Goal: Task Accomplishment & Management: Use online tool/utility

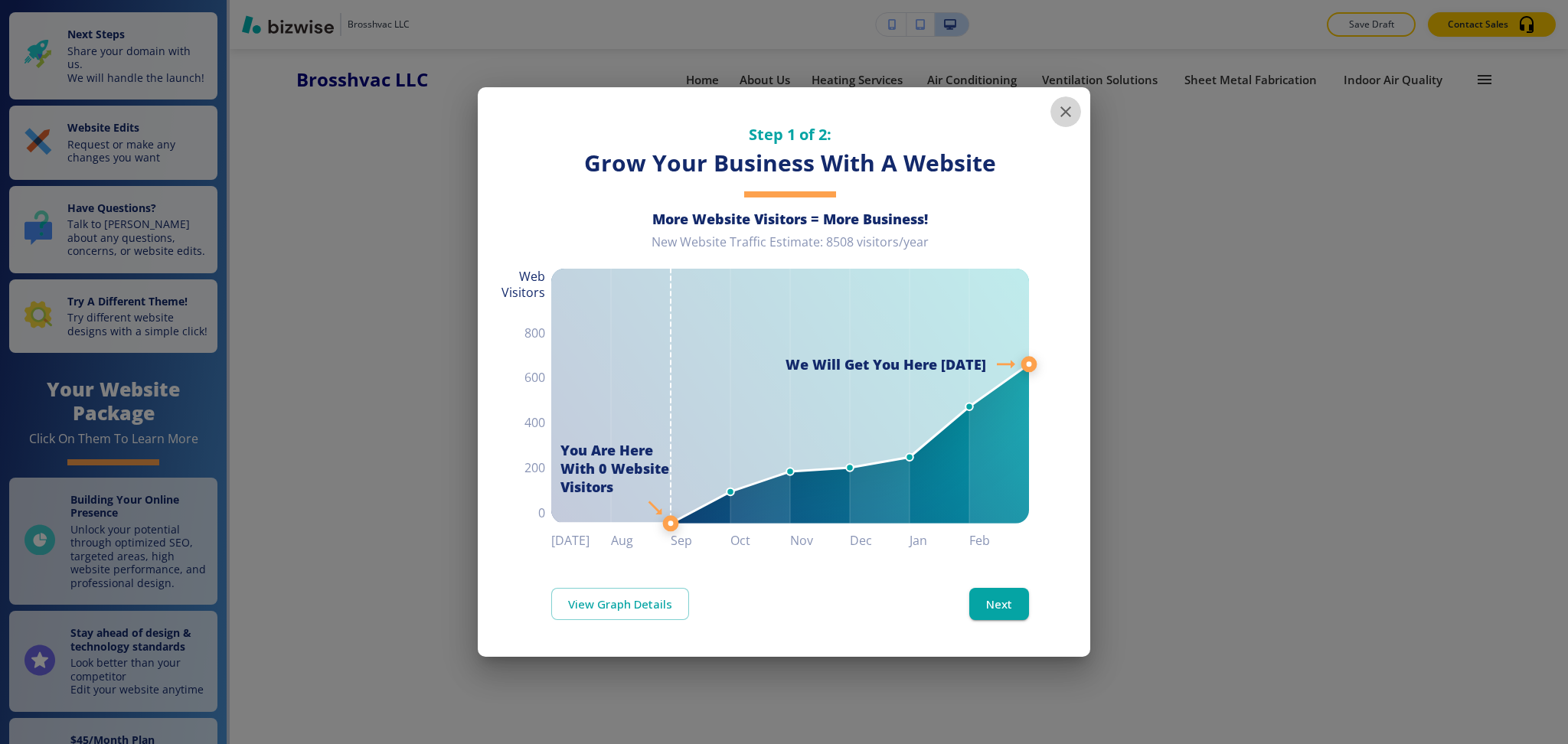
click at [1070, 114] on icon "button" at bounding box center [1066, 112] width 19 height 19
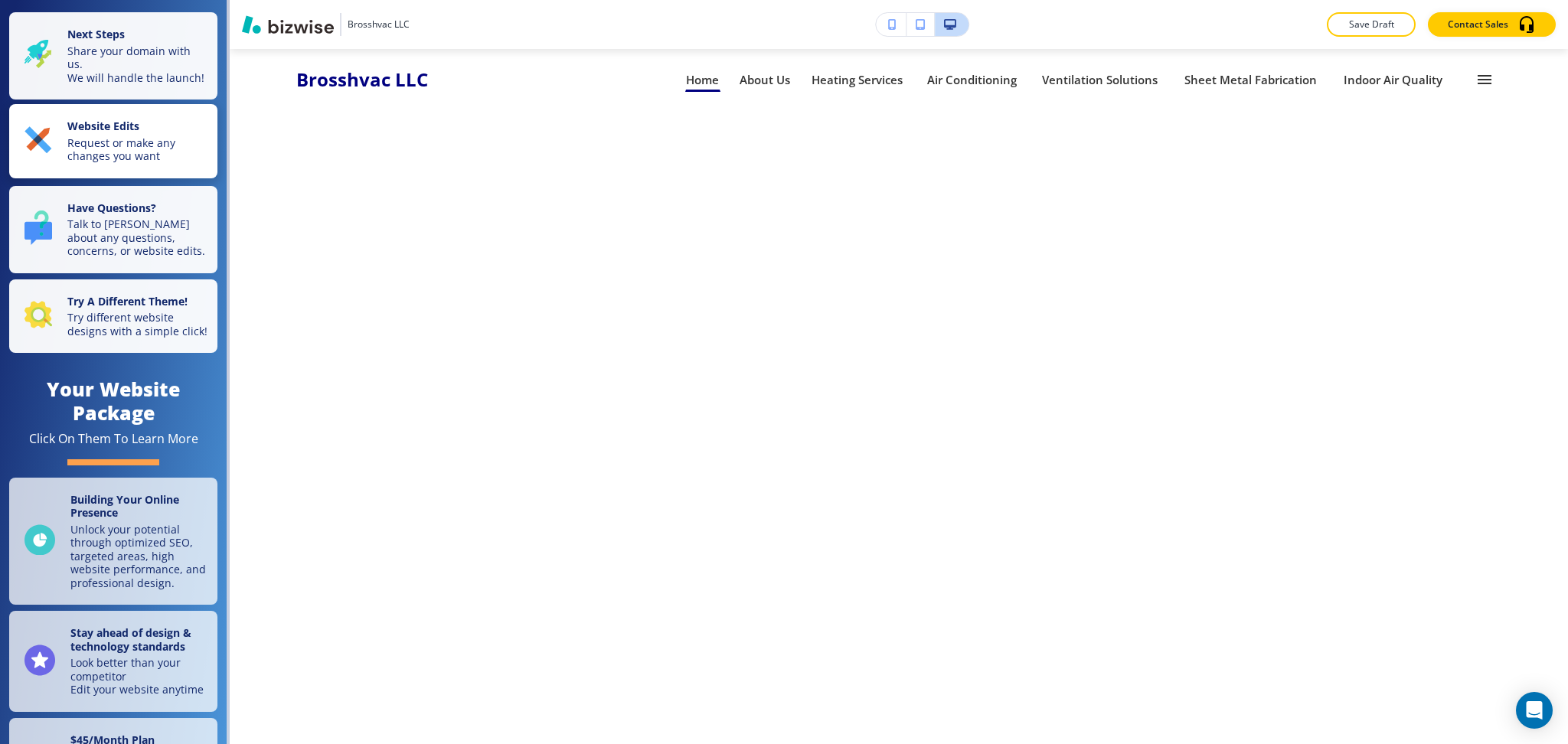
click at [57, 163] on div "Website Edits Request or make any changes you want" at bounding box center [116, 141] width 184 height 43
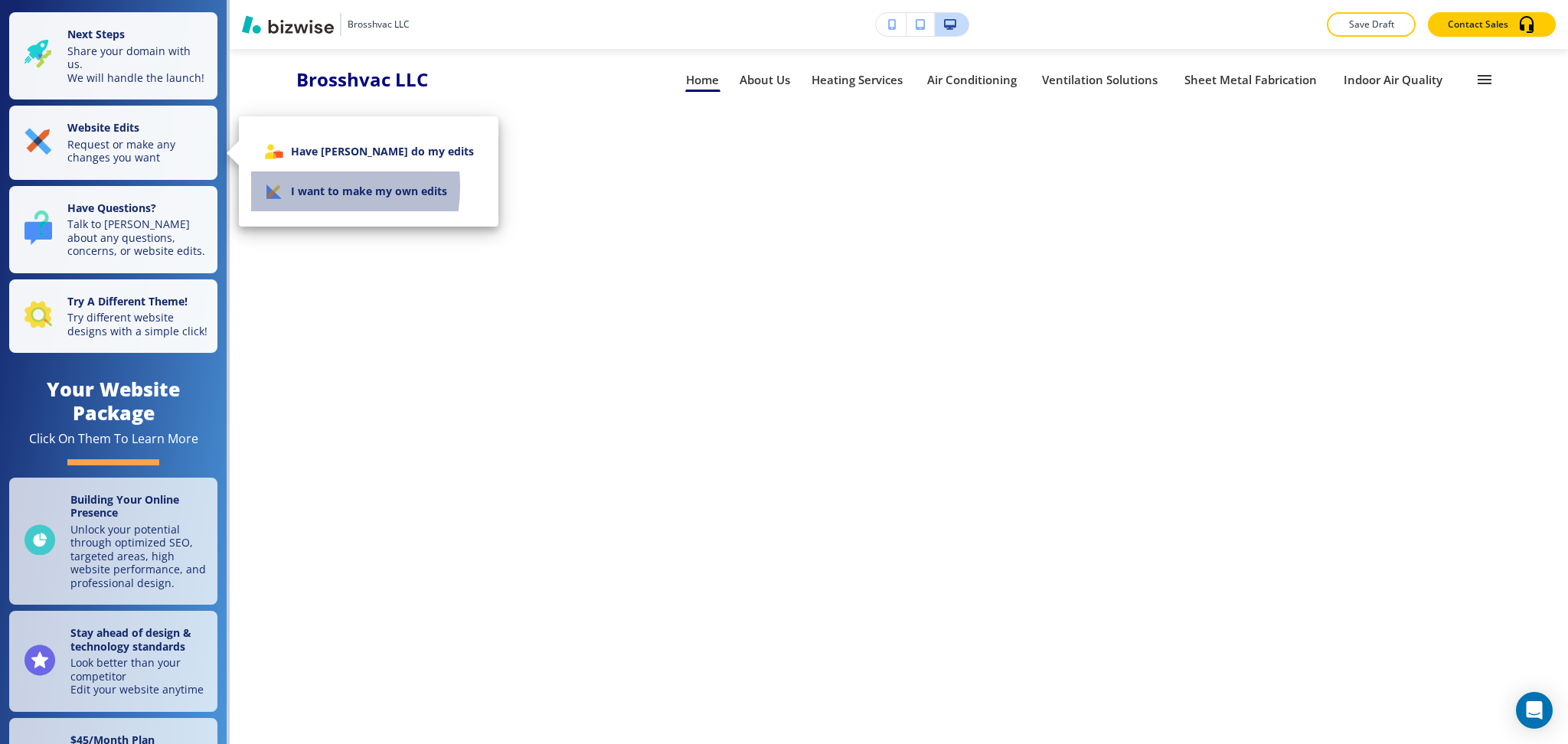
click at [290, 187] on li "I want to make my own edits" at bounding box center [368, 192] width 235 height 39
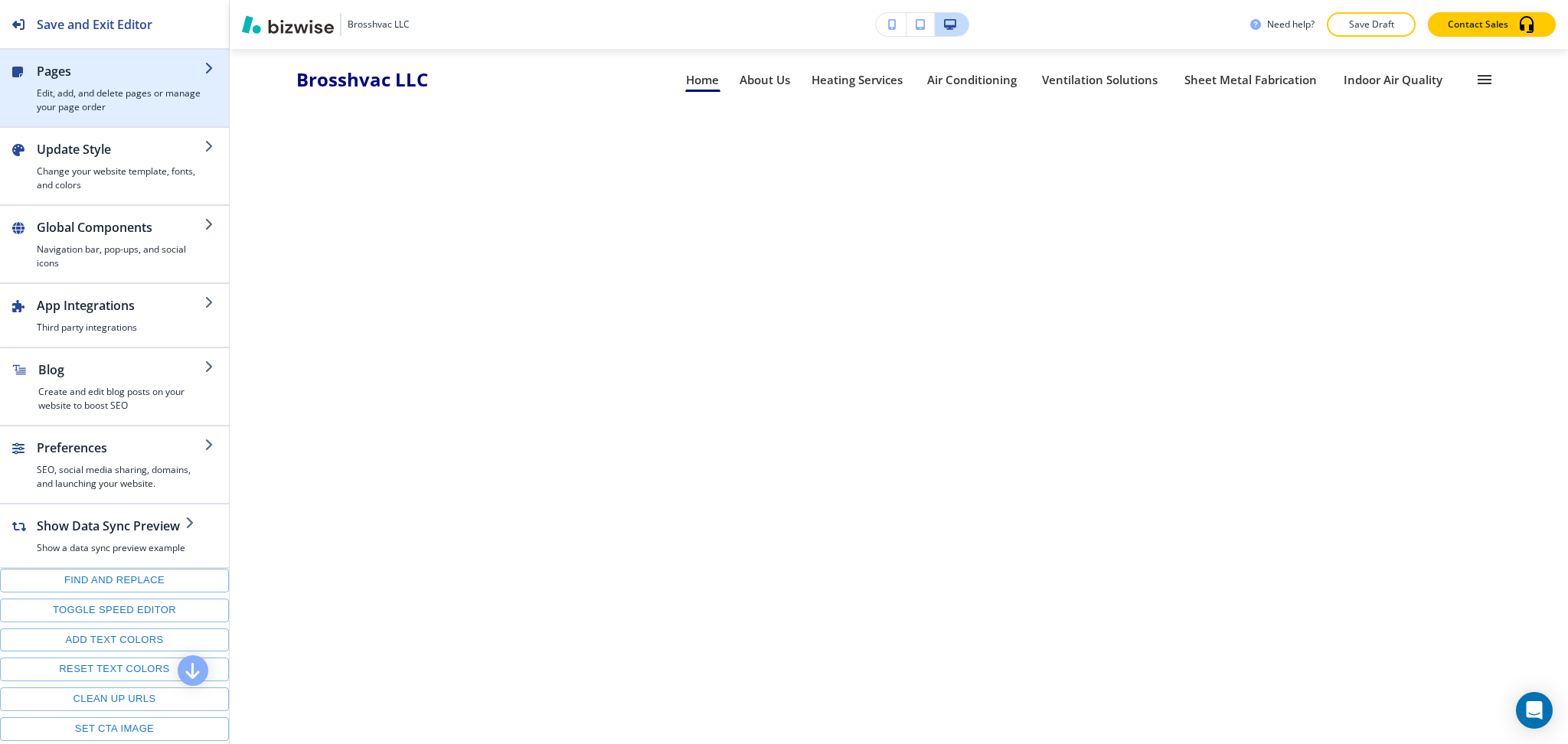
click at [127, 78] on h2 "Pages" at bounding box center [120, 71] width 167 height 19
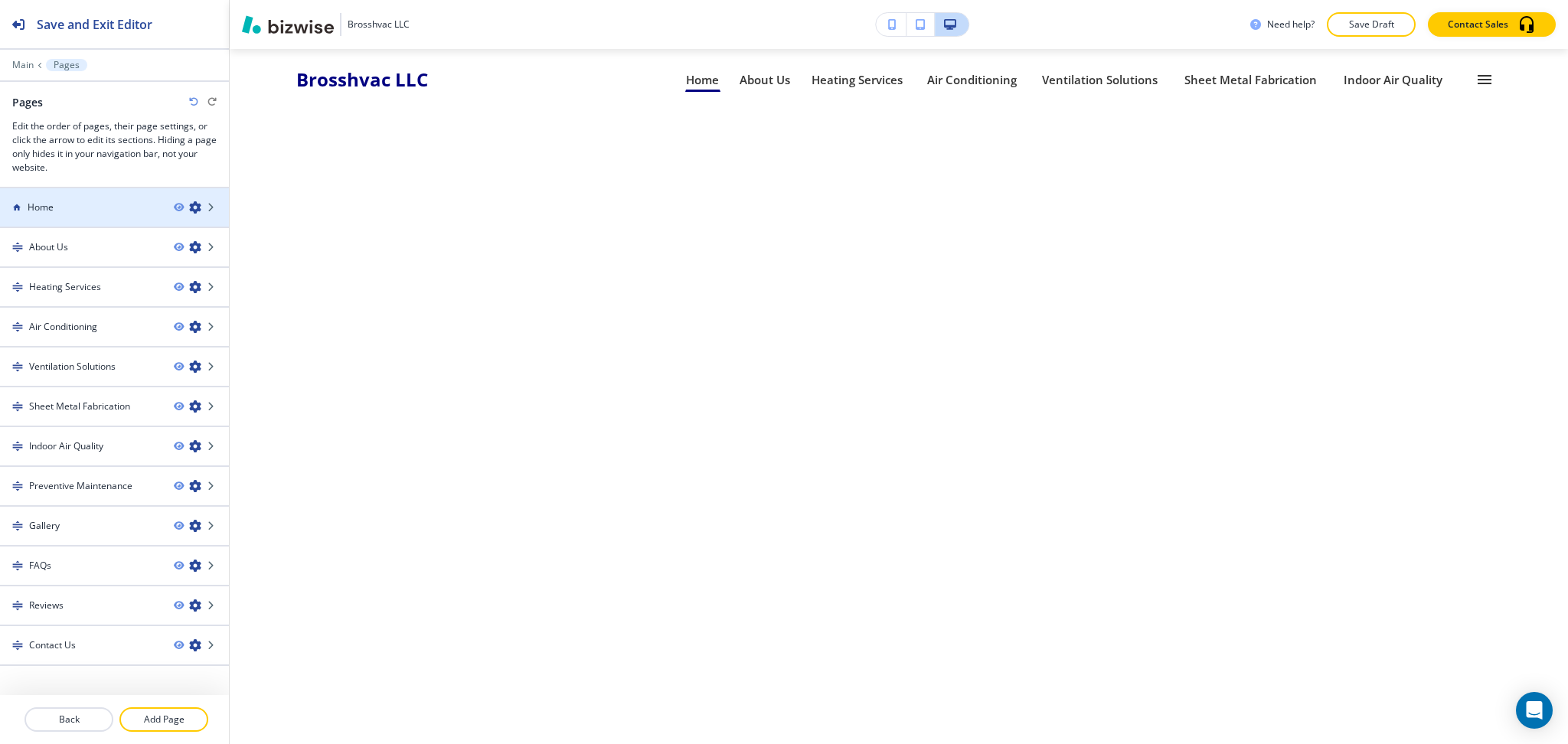
click at [77, 203] on div "Home" at bounding box center [81, 208] width 162 height 14
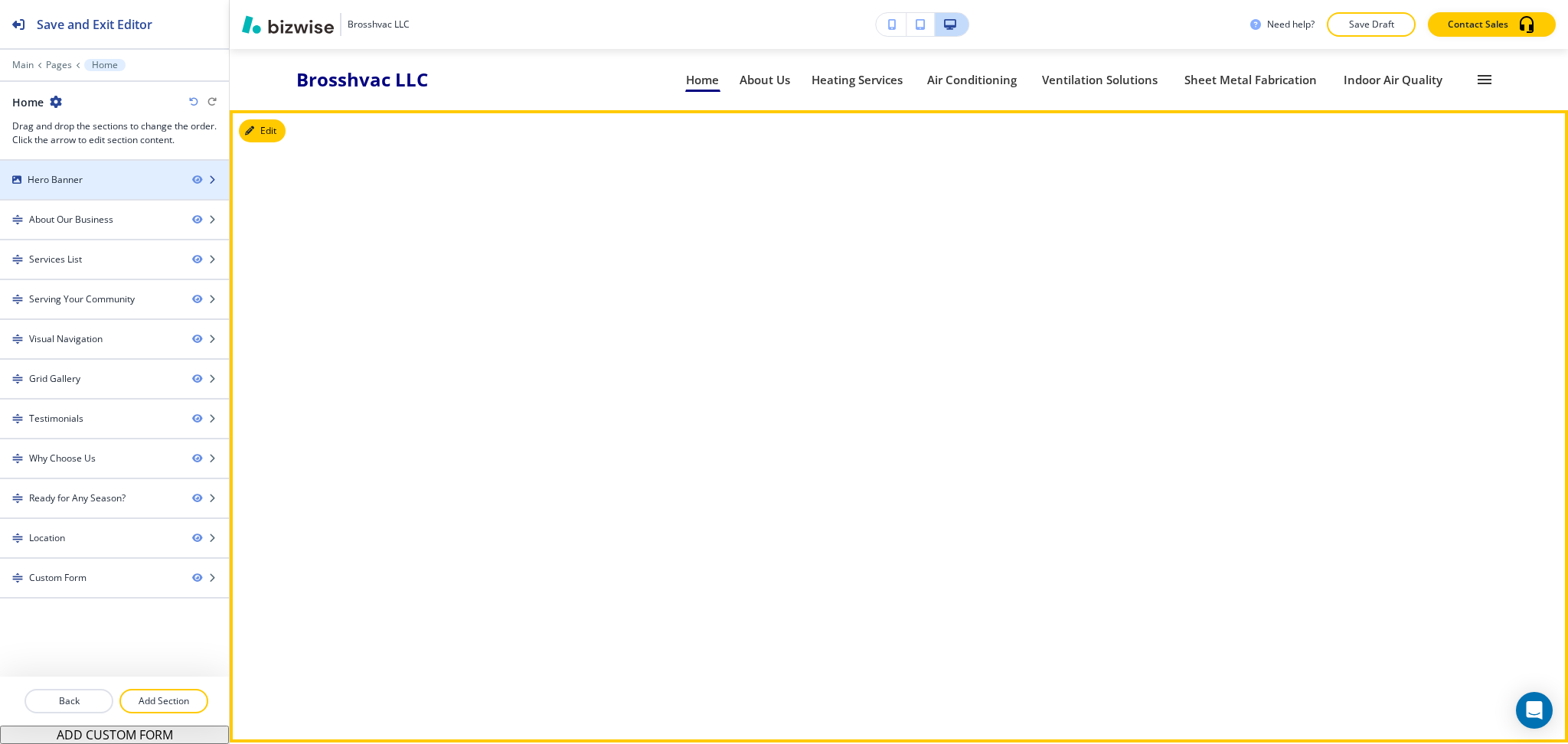
click at [90, 176] on div "Hero Banner" at bounding box center [90, 179] width 180 height 14
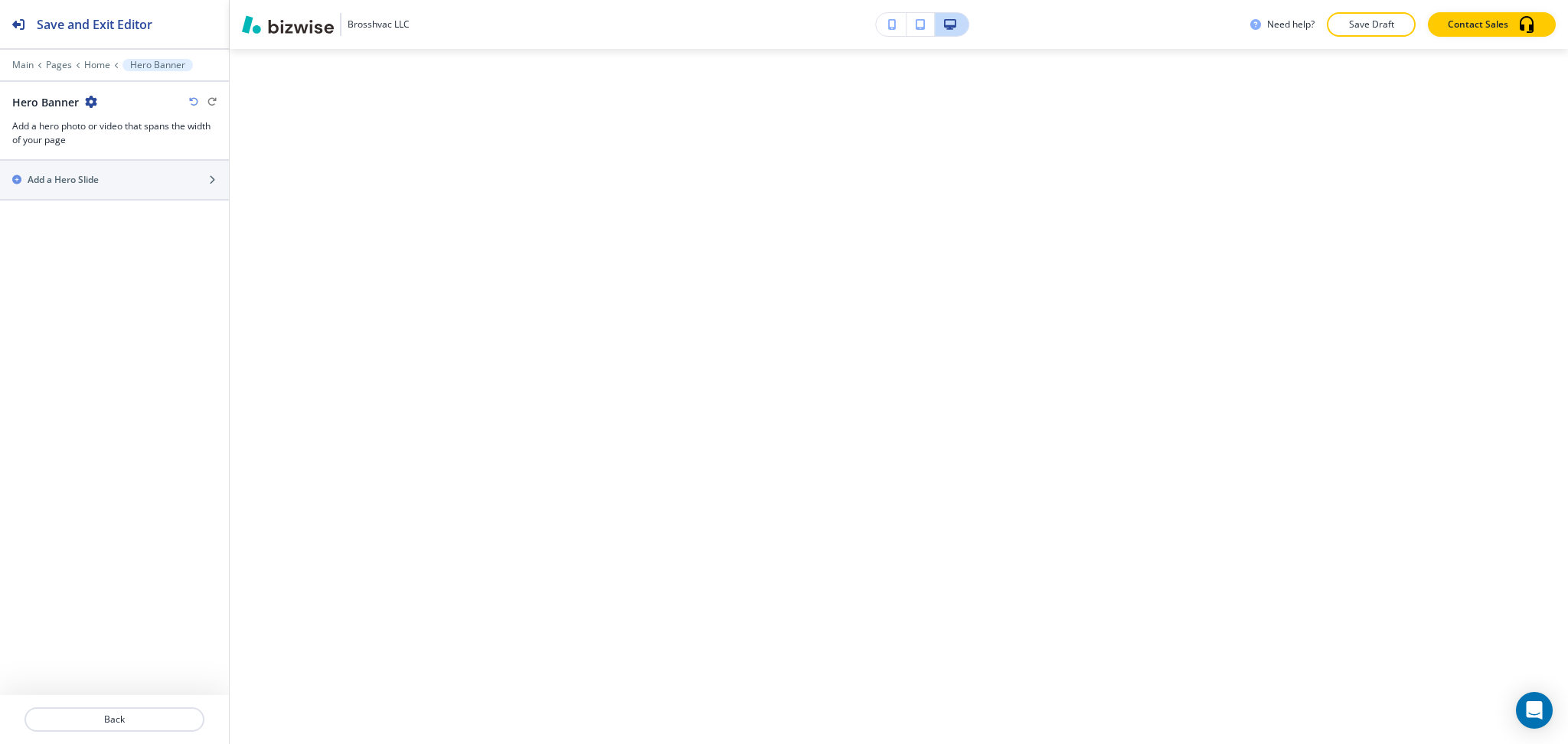
scroll to position [61, 0]
click at [123, 728] on button "Back" at bounding box center [115, 720] width 180 height 24
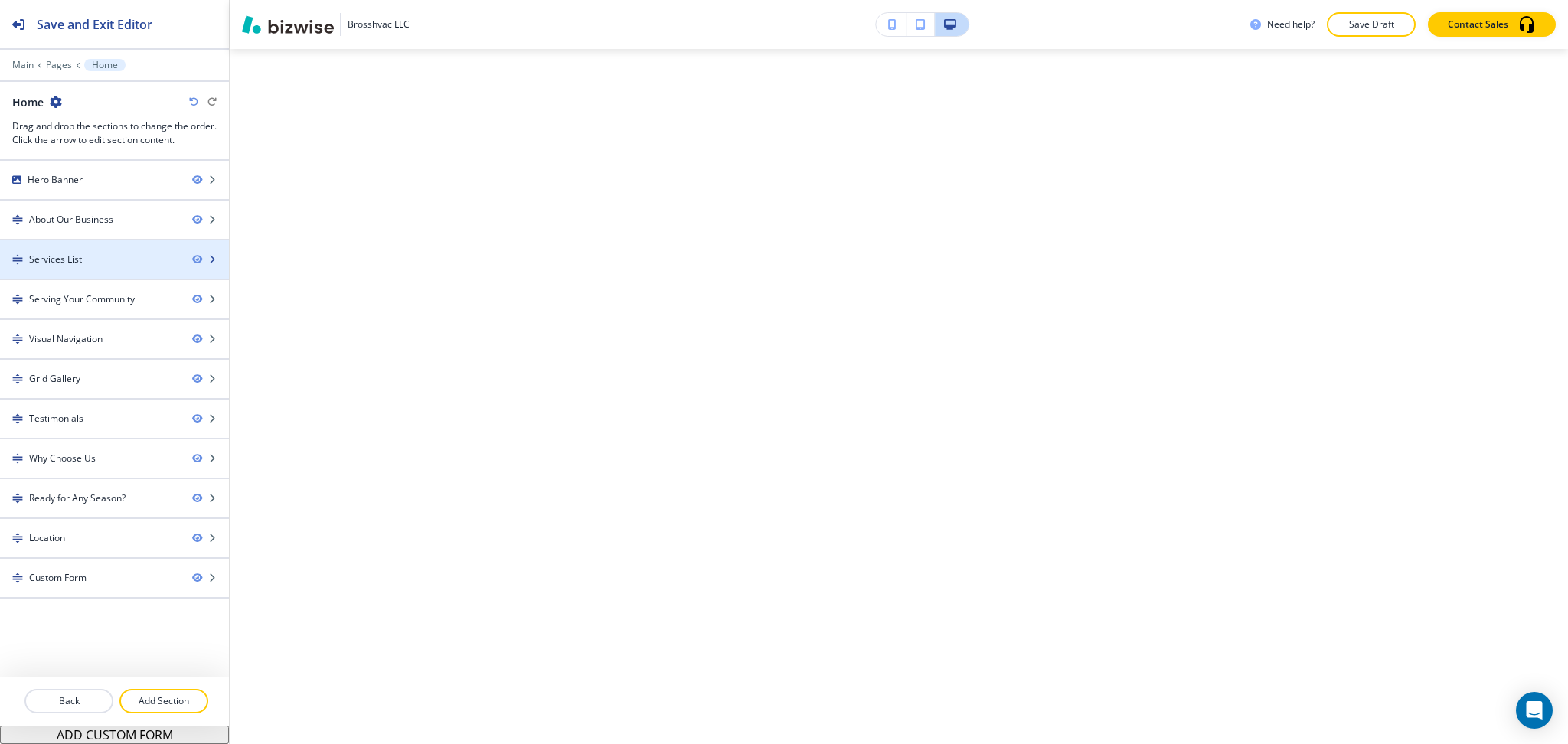
click at [142, 255] on div "Services List" at bounding box center [90, 259] width 180 height 14
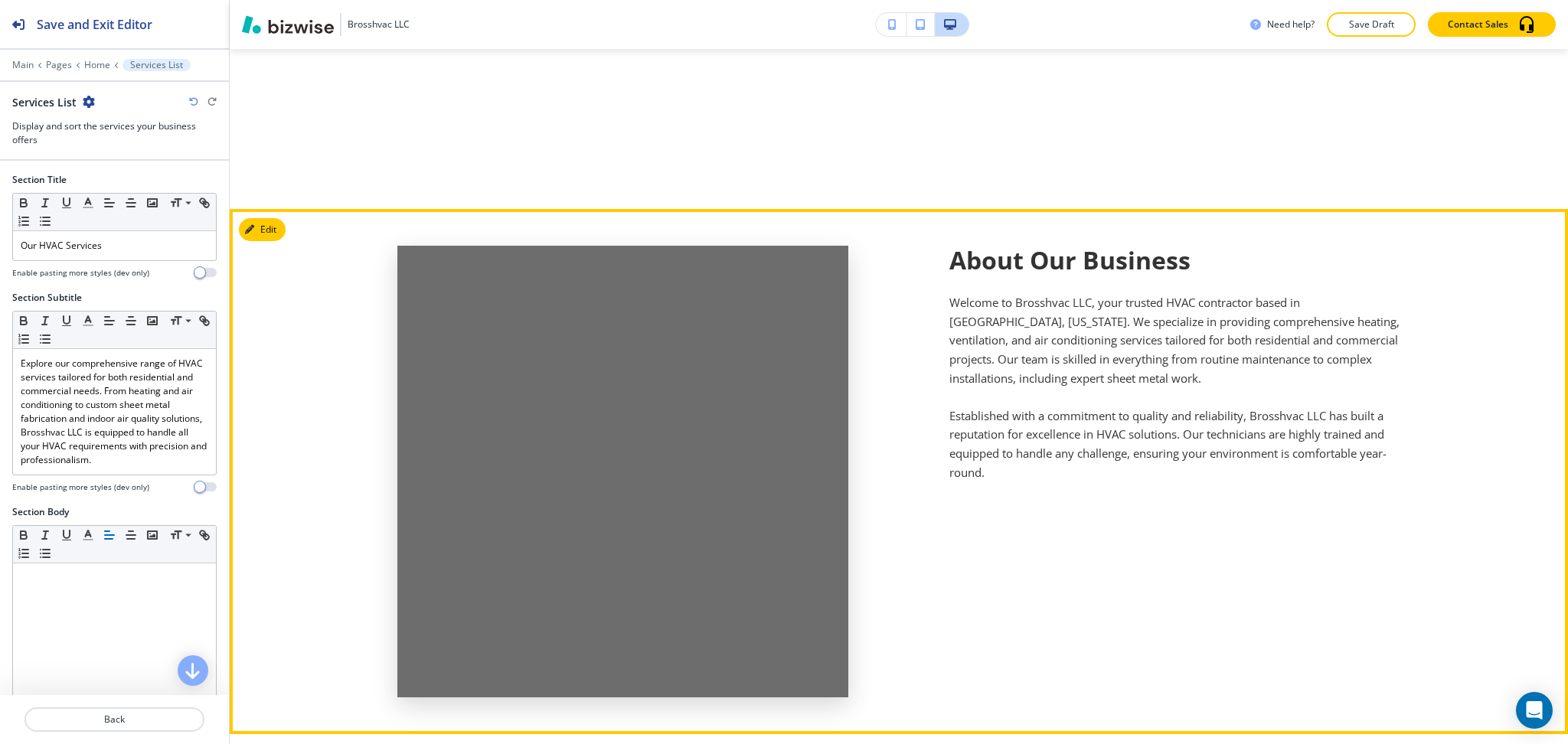
scroll to position [0, 0]
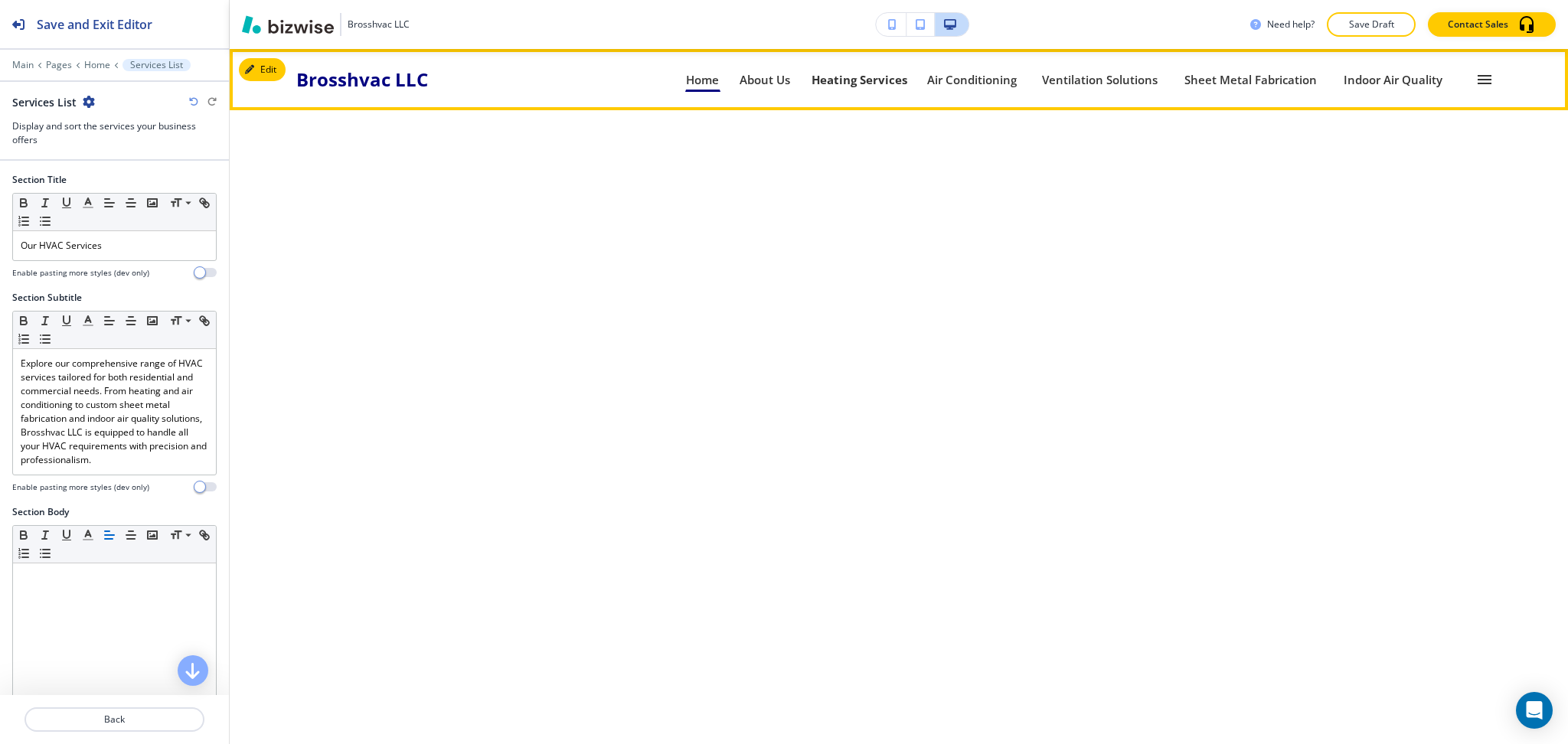
click at [888, 76] on p "Heating Services" at bounding box center [860, 80] width 96 height 11
